Goal: Task Accomplishment & Management: Manage account settings

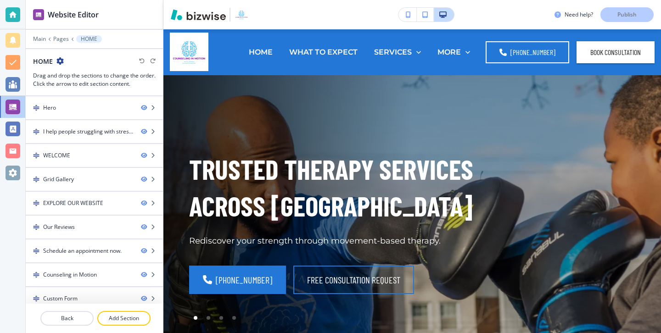
click at [26, 18] on div "Website Editor" at bounding box center [94, 14] width 137 height 29
click at [22, 18] on div at bounding box center [12, 14] width 25 height 29
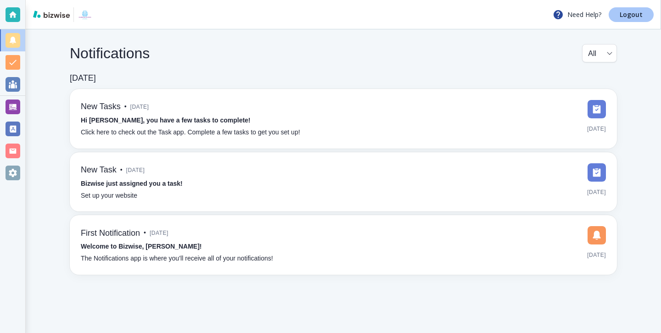
click at [647, 13] on link "Logout" at bounding box center [631, 14] width 45 height 15
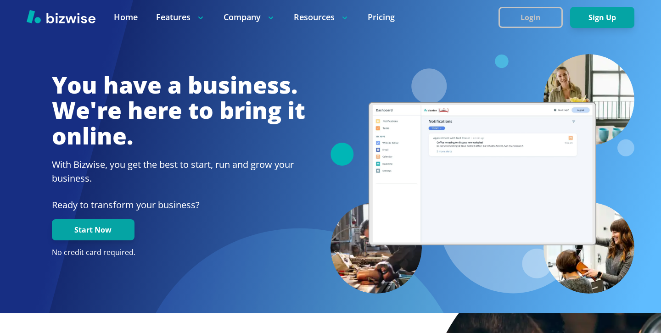
click at [510, 23] on button "Login" at bounding box center [531, 17] width 64 height 21
